Goal: Information Seeking & Learning: Learn about a topic

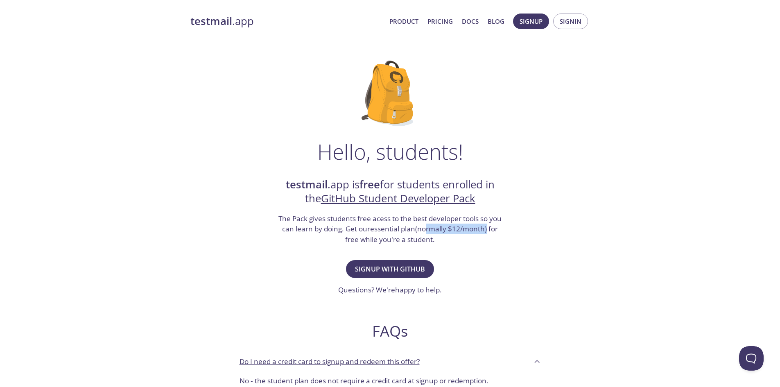
drag, startPoint x: 423, startPoint y: 230, endPoint x: 484, endPoint y: 229, distance: 61.0
click at [484, 229] on h3 "The Pack gives students free acess to the best developer tools so you can learn…" at bounding box center [390, 229] width 225 height 32
click at [537, 229] on div "Hello, students! testmail .app is free for students enrolled in the GitHub Stud…" at bounding box center [390, 297] width 400 height 500
click at [229, 25] on strong "testmail" at bounding box center [211, 21] width 42 height 14
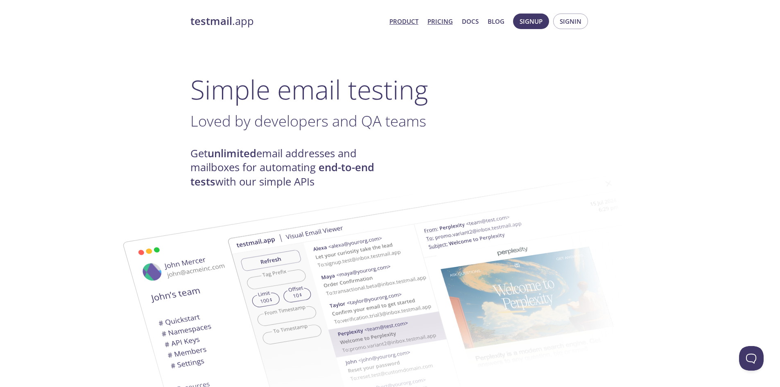
click at [441, 24] on link "Pricing" at bounding box center [439, 21] width 25 height 11
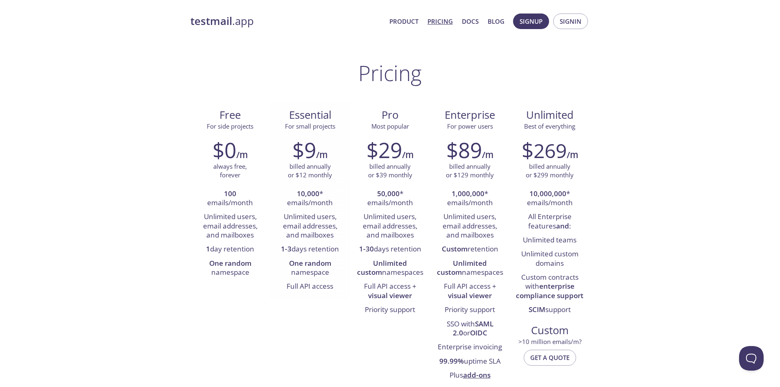
drag, startPoint x: 279, startPoint y: 248, endPoint x: 348, endPoint y: 248, distance: 68.8
click at [348, 248] on div "$9 /m billed annually or $12 monthly 10,000 * emails/month Unlimited users, ema…" at bounding box center [310, 215] width 80 height 167
drag, startPoint x: 285, startPoint y: 264, endPoint x: 334, endPoint y: 272, distance: 50.1
click at [334, 272] on li "One random namespace" at bounding box center [310, 268] width 68 height 23
drag, startPoint x: 285, startPoint y: 289, endPoint x: 337, endPoint y: 289, distance: 51.6
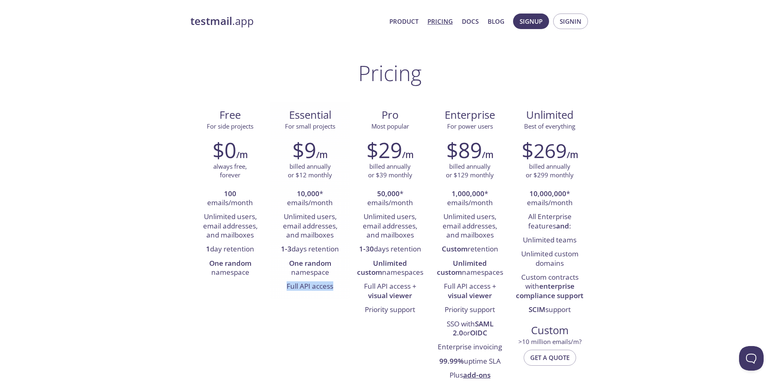
click at [337, 289] on li "Full API access" at bounding box center [310, 287] width 68 height 14
click at [322, 298] on div "$9 /m billed annually or $12 monthly 10,000 * emails/month Unlimited users, ema…" at bounding box center [310, 215] width 80 height 167
drag, startPoint x: 325, startPoint y: 169, endPoint x: 336, endPoint y: 173, distance: 11.1
click at [336, 173] on div "billed annually or $12 monthly" at bounding box center [310, 171] width 68 height 18
click at [338, 188] on li "10,000 * emails/month" at bounding box center [310, 198] width 68 height 23
